Goal: Check status: Check status

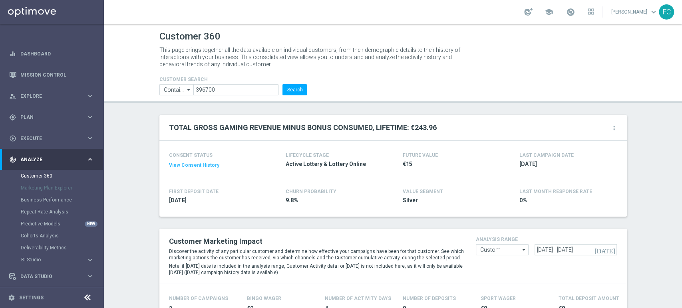
drag, startPoint x: 219, startPoint y: 99, endPoint x: 220, endPoint y: 84, distance: 14.4
click at [217, 95] on header "Customer 360 This page brings together all the data available on individual cus…" at bounding box center [393, 63] width 578 height 79
drag, startPoint x: 220, startPoint y: 82, endPoint x: 188, endPoint y: 95, distance: 34.4
click at [174, 89] on form "CUSTOMER SEARCH Contains Contains arrow_drop_down Show Selected 0 of NaN Contai…" at bounding box center [233, 86] width 148 height 19
drag, startPoint x: 220, startPoint y: 90, endPoint x: 153, endPoint y: 94, distance: 67.6
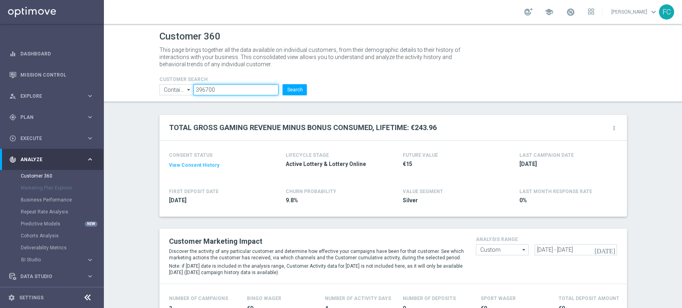
click at [153, 94] on div "CUSTOMER SEARCH Contains Contains arrow_drop_down Show Selected 0 of NaN Contai…" at bounding box center [233, 83] width 160 height 26
paste input "5019230"
type input "5019230"
click at [288, 89] on button "Search" at bounding box center [294, 89] width 24 height 11
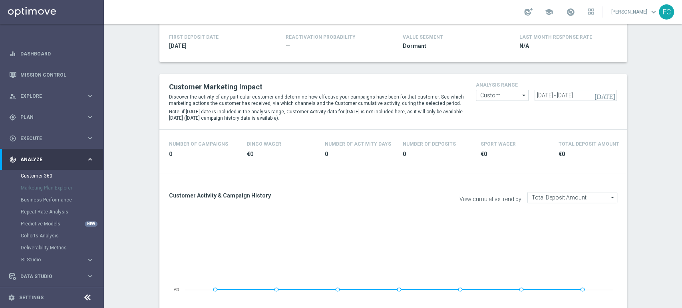
scroll to position [177, 0]
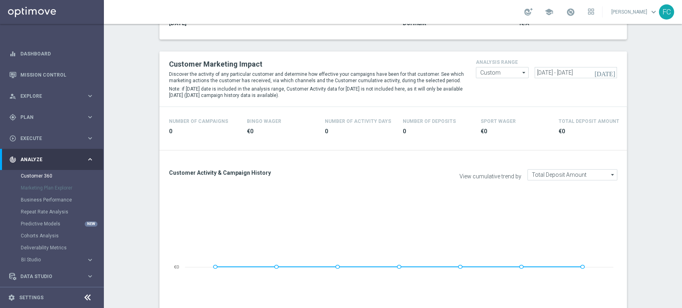
click at [610, 75] on icon "[DATE]" at bounding box center [605, 72] width 22 height 7
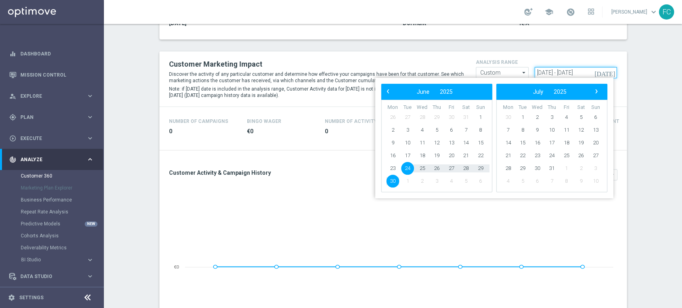
click at [571, 72] on input "[DATE] - [DATE]" at bounding box center [575, 72] width 82 height 11
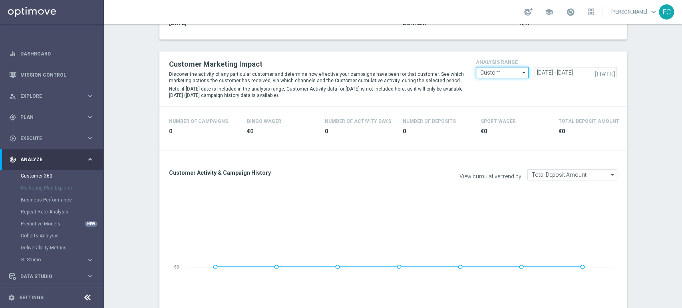
click at [512, 77] on input "Custom" at bounding box center [502, 72] width 53 height 11
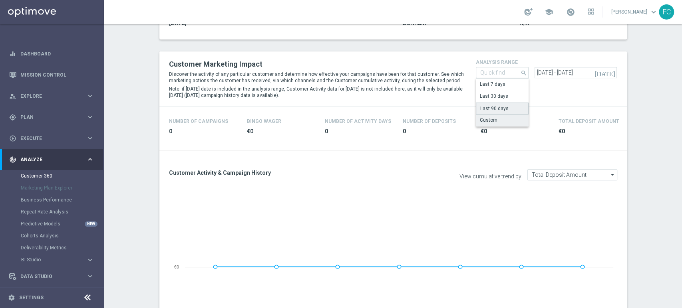
click at [505, 105] on div "Last 90 days" at bounding box center [502, 109] width 53 height 12
type input "Last 90 days"
type input "[DATE] - [DATE]"
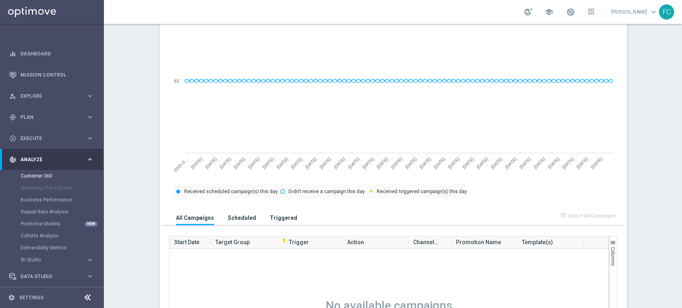
scroll to position [133, 0]
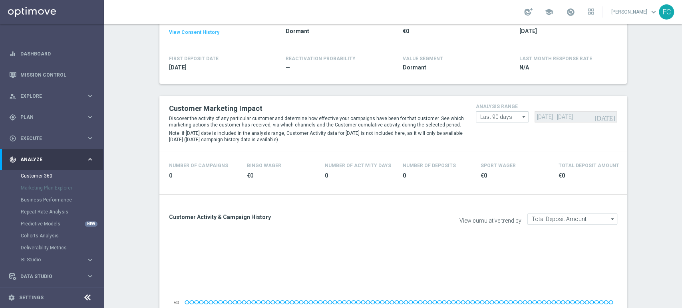
click at [520, 117] on icon "arrow_drop_down" at bounding box center [524, 117] width 8 height 10
drag, startPoint x: 498, startPoint y: 165, endPoint x: 538, endPoint y: 131, distance: 53.5
click at [497, 165] on div "Custom" at bounding box center [502, 165] width 53 height 12
type input "Custom"
click at [538, 117] on input "[DATE] - [DATE]" at bounding box center [575, 116] width 82 height 11
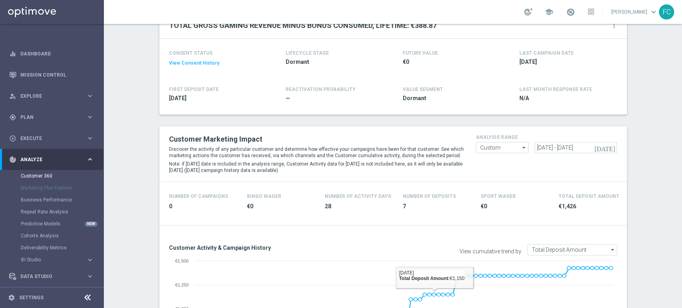
scroll to position [44, 0]
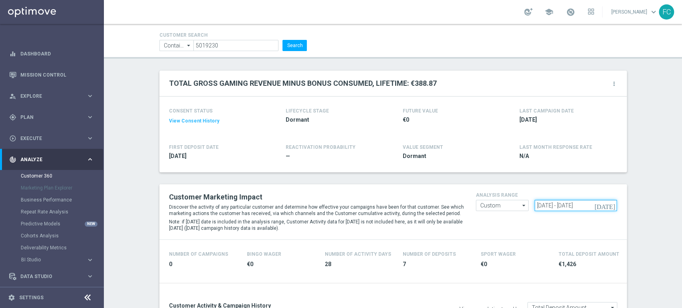
drag, startPoint x: 600, startPoint y: 203, endPoint x: 569, endPoint y: 205, distance: 31.6
click at [569, 205] on input "[DATE] - [DATE]" at bounding box center [575, 205] width 82 height 11
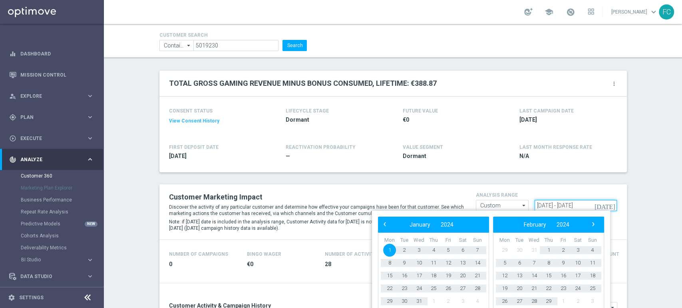
drag, startPoint x: 562, startPoint y: 204, endPoint x: 516, endPoint y: 204, distance: 45.9
click at [516, 200] on form "Custom Custom arrow_drop_down Drag here to set row groups Drag here to set colu…" at bounding box center [546, 200] width 141 height 0
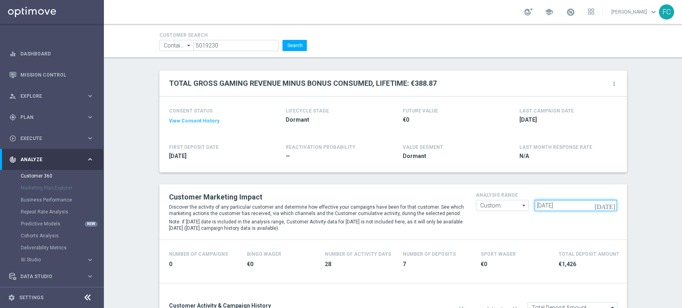
paste input "[DATE]"
click at [565, 205] on input "[DATE] [DATE]" at bounding box center [575, 205] width 82 height 11
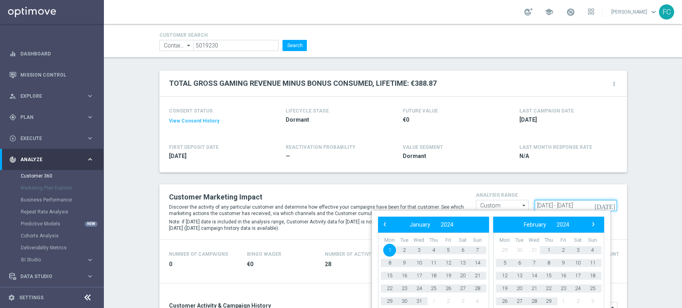
click at [596, 204] on input "[DATE] - [DATE]" at bounding box center [575, 205] width 82 height 11
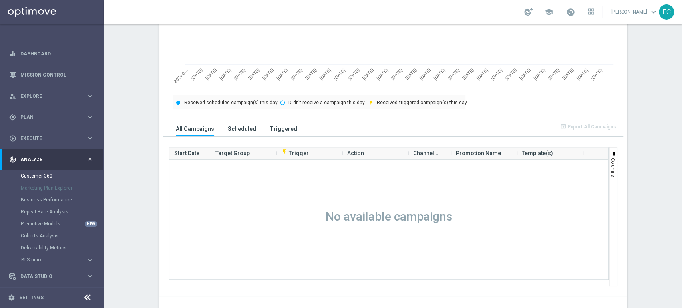
scroll to position [177, 0]
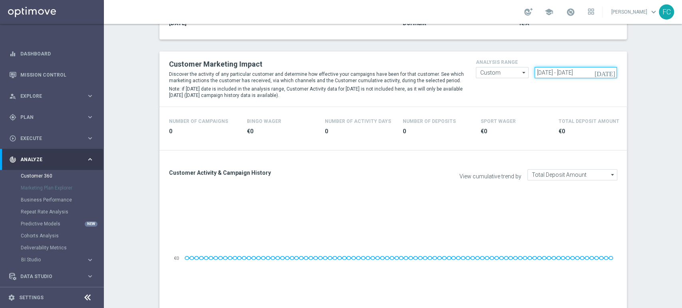
drag, startPoint x: 597, startPoint y: 73, endPoint x: 569, endPoint y: 73, distance: 28.0
click at [569, 73] on input "[DATE] - [DATE]" at bounding box center [575, 72] width 82 height 11
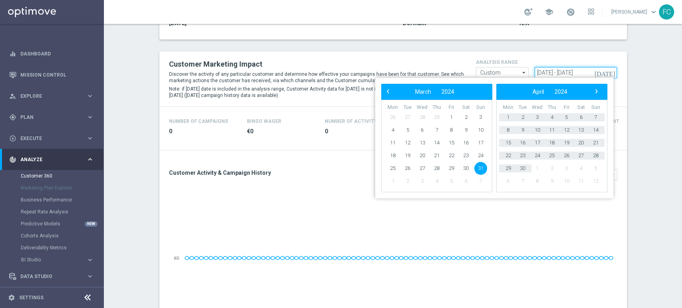
drag, startPoint x: 563, startPoint y: 73, endPoint x: 524, endPoint y: 72, distance: 38.7
click at [524, 67] on form "Custom Custom arrow_drop_down Drag here to set row groups Drag here to set colu…" at bounding box center [546, 67] width 141 height 0
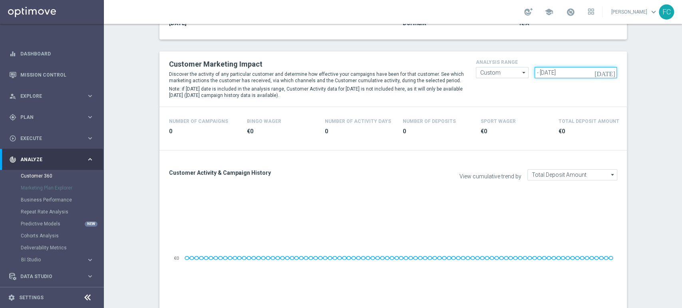
paste input "[DATE]"
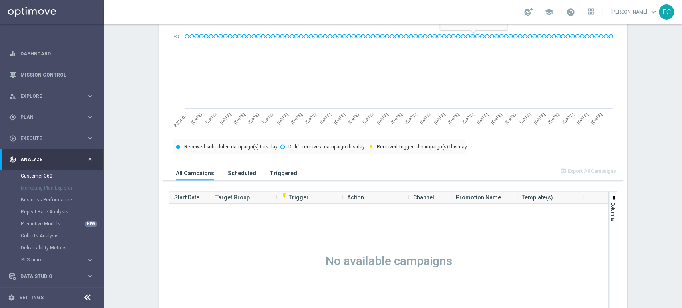
scroll to position [177, 0]
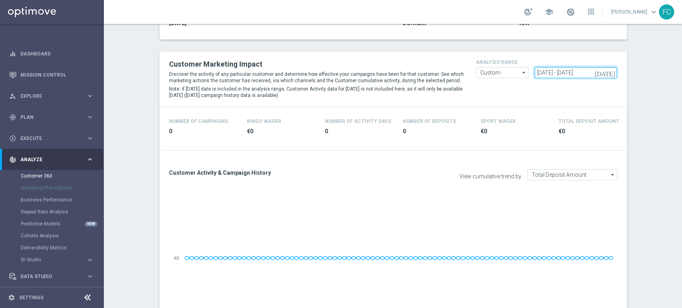
drag, startPoint x: 598, startPoint y: 70, endPoint x: 569, endPoint y: 73, distance: 29.3
click at [569, 73] on input "[DATE] - [DATE]" at bounding box center [575, 72] width 82 height 11
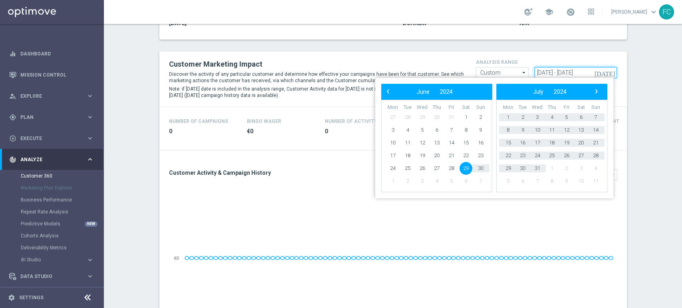
drag, startPoint x: 562, startPoint y: 70, endPoint x: 532, endPoint y: 73, distance: 30.1
click at [534, 73] on input "[DATE] - [DATE]" at bounding box center [575, 72] width 82 height 11
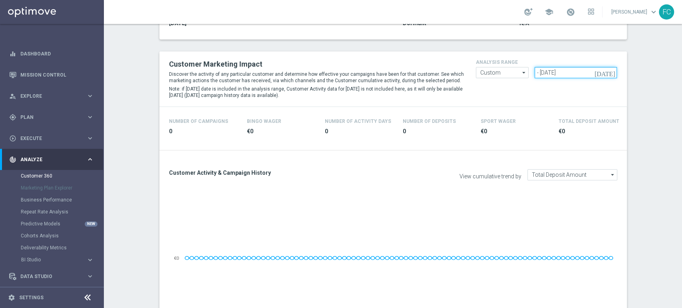
paste input "[DATE]"
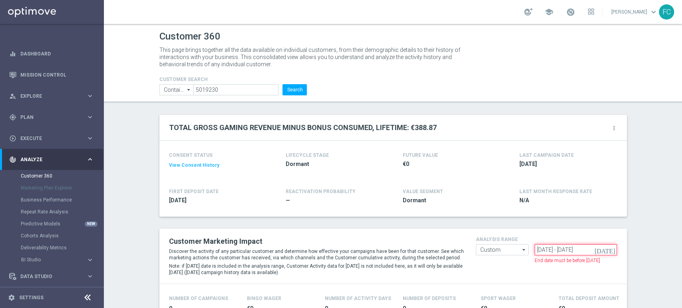
drag, startPoint x: 600, startPoint y: 248, endPoint x: 569, endPoint y: 245, distance: 31.4
click at [569, 245] on input "[DATE] - [DATE]" at bounding box center [575, 249] width 82 height 11
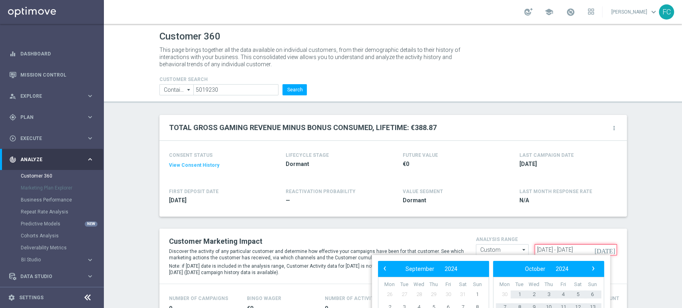
click at [562, 248] on input "[DATE] - [DATE]" at bounding box center [575, 249] width 82 height 11
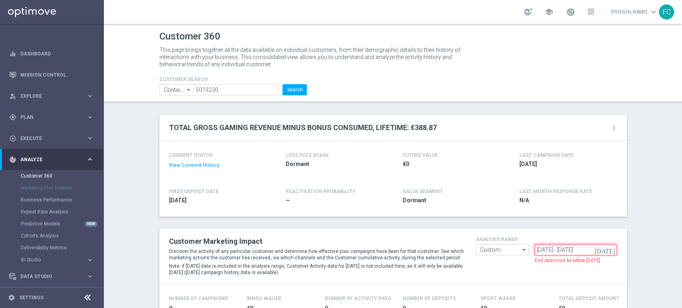
drag, startPoint x: 562, startPoint y: 248, endPoint x: 535, endPoint y: 251, distance: 27.7
click at [535, 251] on input "[DATE] - [DATE]" at bounding box center [575, 249] width 82 height 11
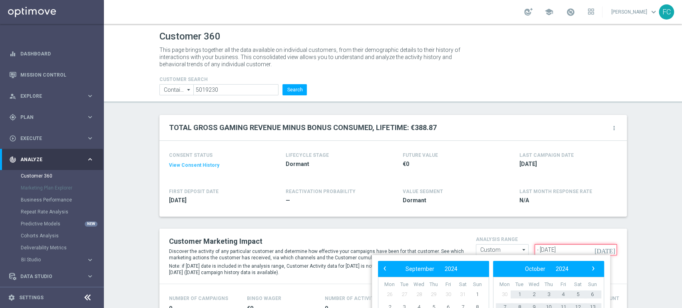
paste input "[DATE]"
type input "[DATE] - [DATE]"
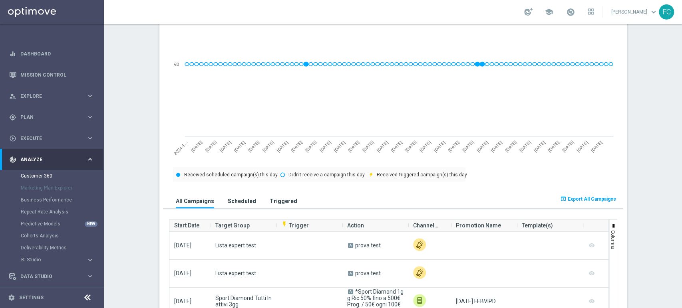
scroll to position [444, 0]
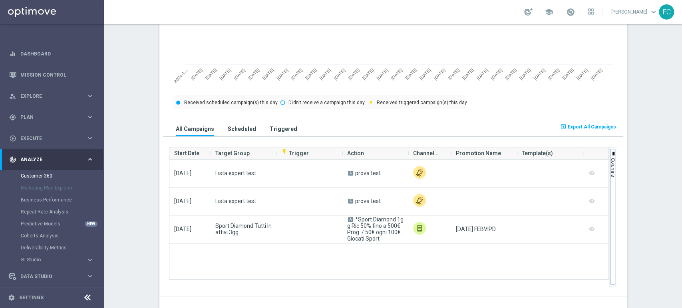
click at [611, 151] on span "button" at bounding box center [612, 154] width 6 height 6
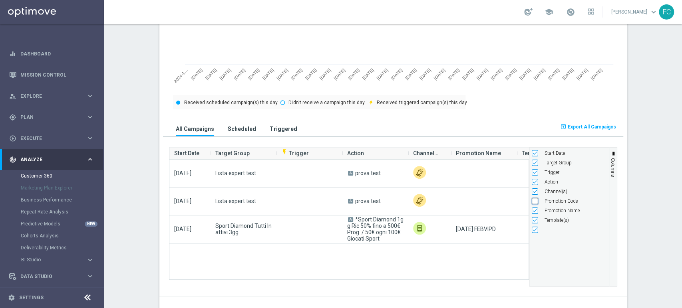
click at [532, 201] on input "Press SPACE to toggle visibility (hidden)" at bounding box center [535, 201] width 6 height 6
checkbox input "true"
click at [381, 265] on div "[DATE] Lista expert test A prova test [DATE] Lista expert test A prova test [DA…" at bounding box center [348, 223] width 359 height 127
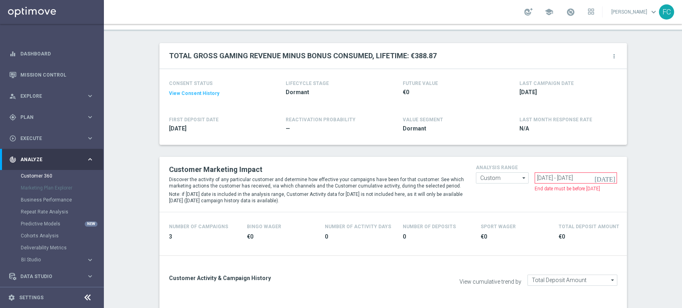
scroll to position [0, 0]
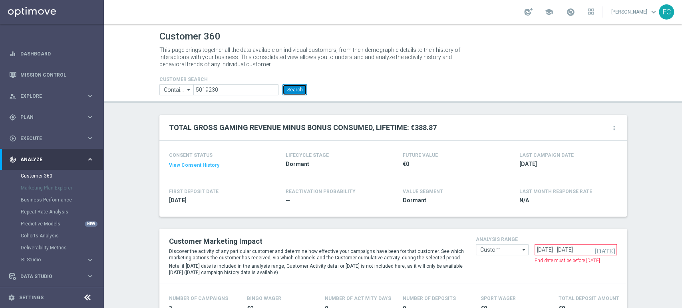
click at [294, 87] on button "Search" at bounding box center [294, 89] width 24 height 11
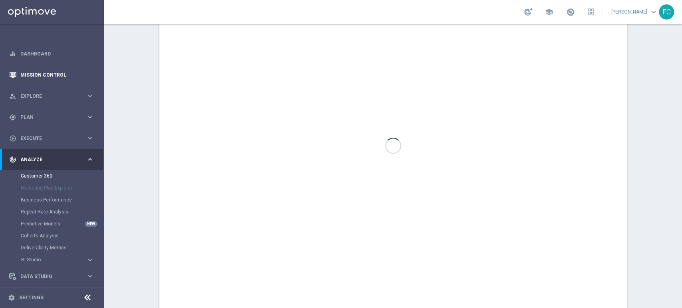
scroll to position [480, 0]
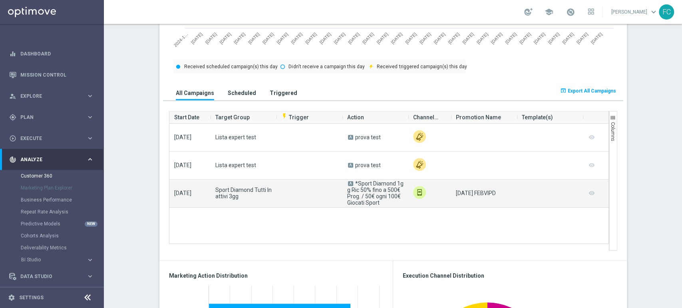
drag, startPoint x: 384, startPoint y: 204, endPoint x: 352, endPoint y: 183, distance: 38.5
click at [352, 183] on span "A *Sport Diamond 1gg Ric 50% fino a 500€ Prog. / 50€ ogni 100€ Giocati Sport" at bounding box center [375, 193] width 56 height 26
copy span "*Sport Diamond 1gg Ric 50% fino a 500€ Prog. / 50€ ogni 100€ Giocati Sport"
